Goal: Task Accomplishment & Management: Use online tool/utility

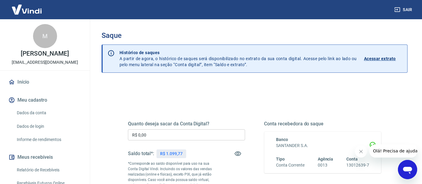
click at [150, 136] on input "R$ 0,00" at bounding box center [186, 134] width 117 height 11
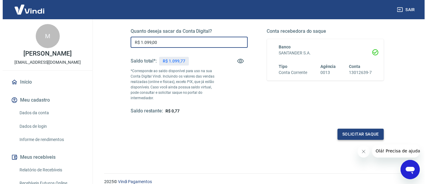
scroll to position [100, 0]
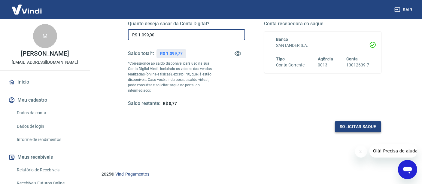
type input "R$ 1.099,00"
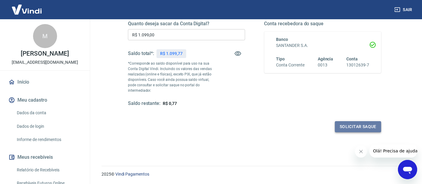
click at [348, 126] on button "Solicitar saque" at bounding box center [358, 126] width 46 height 11
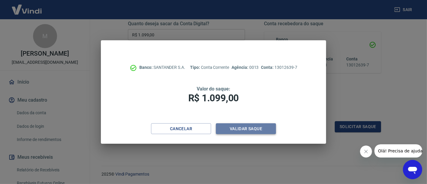
click at [246, 130] on button "Validar saque" at bounding box center [246, 128] width 60 height 11
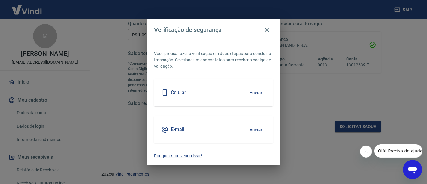
click at [253, 128] on button "Enviar" at bounding box center [256, 129] width 20 height 13
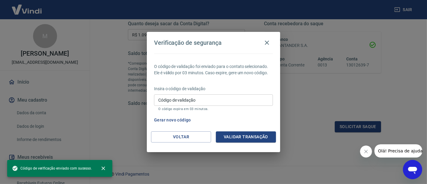
click at [214, 98] on input "Código de validação" at bounding box center [213, 99] width 119 height 11
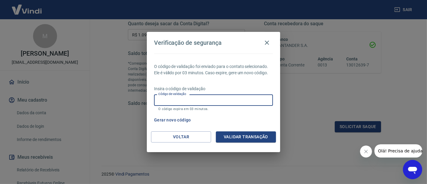
paste input "733501"
type input "733501"
click at [248, 136] on button "Validar transação" at bounding box center [246, 136] width 60 height 11
